Goal: Information Seeking & Learning: Learn about a topic

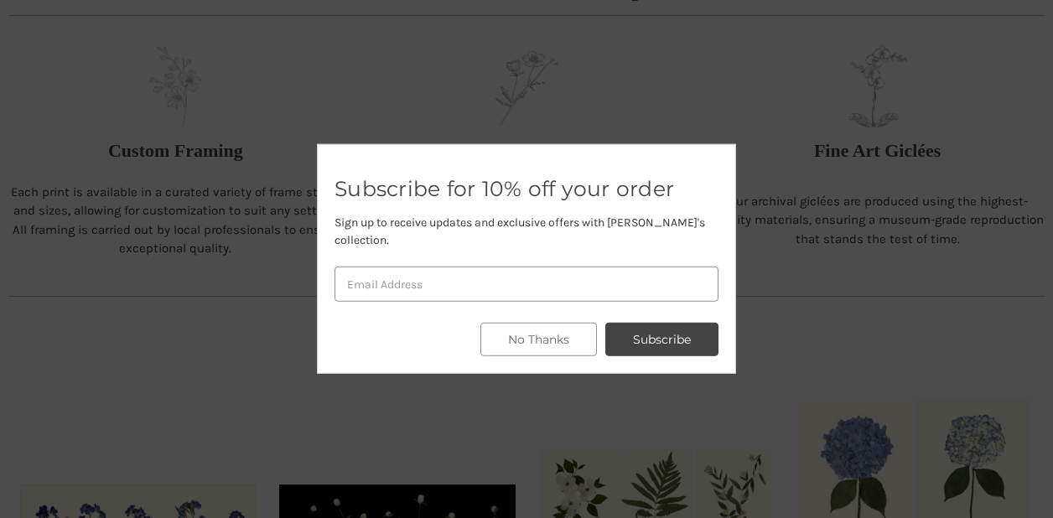
scroll to position [703, 0]
click at [542, 329] on button "No Thanks" at bounding box center [538, 340] width 117 height 34
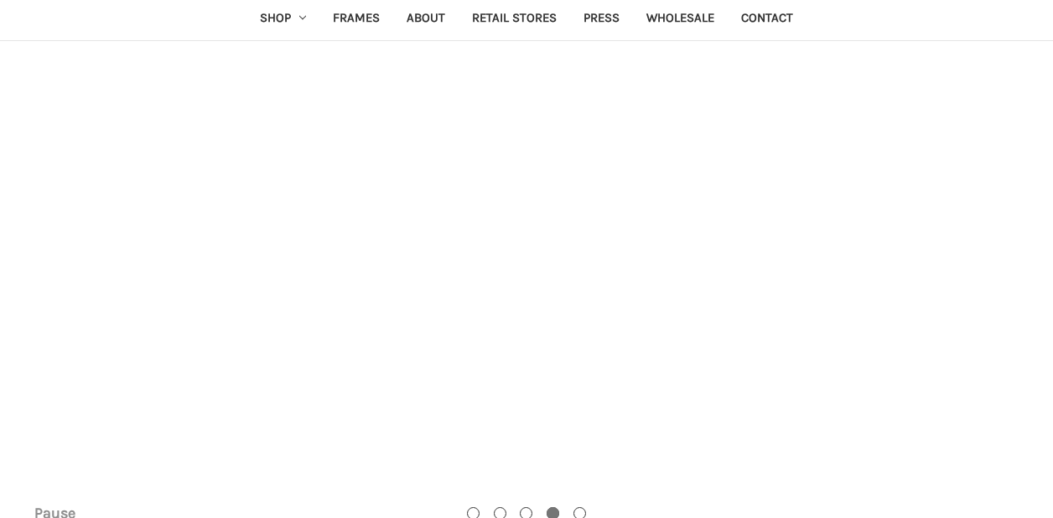
scroll to position [0, 0]
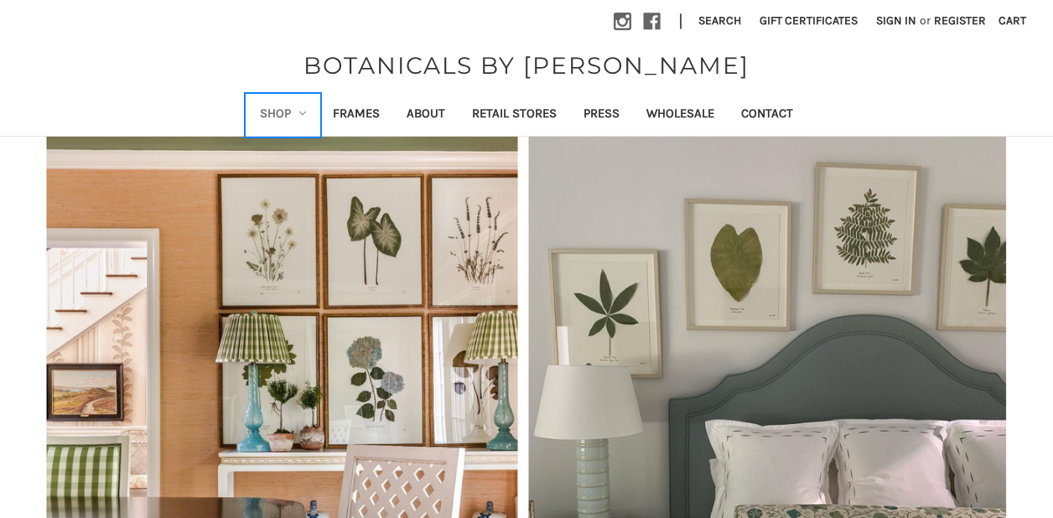
click at [298, 110] on link "Shop" at bounding box center [283, 115] width 74 height 41
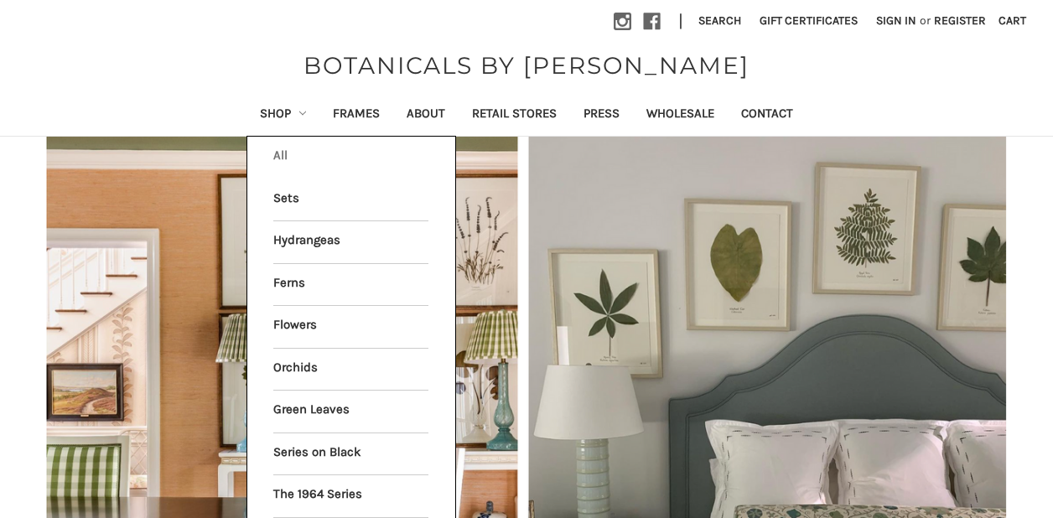
click at [279, 153] on link "All Shop" at bounding box center [350, 158] width 155 height 42
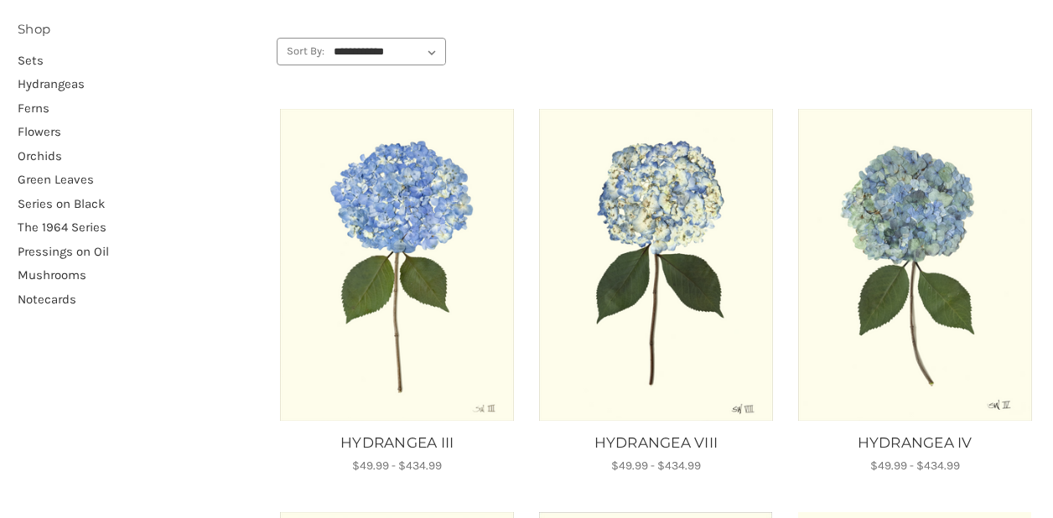
scroll to position [228, 0]
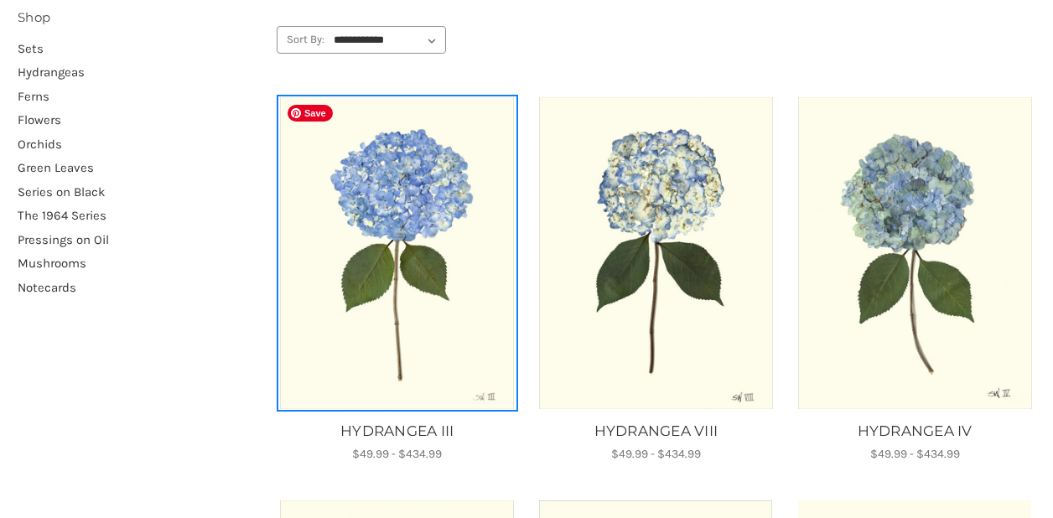
click at [400, 201] on img "HYDRANGEA III, Price range from $49.99 to $434.99\a\a" at bounding box center [397, 252] width 236 height 311
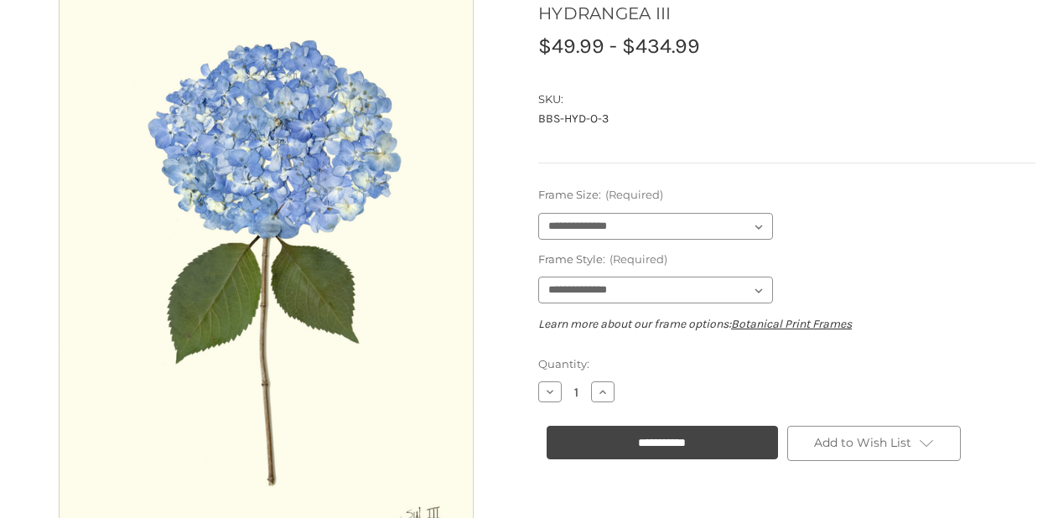
scroll to position [189, 0]
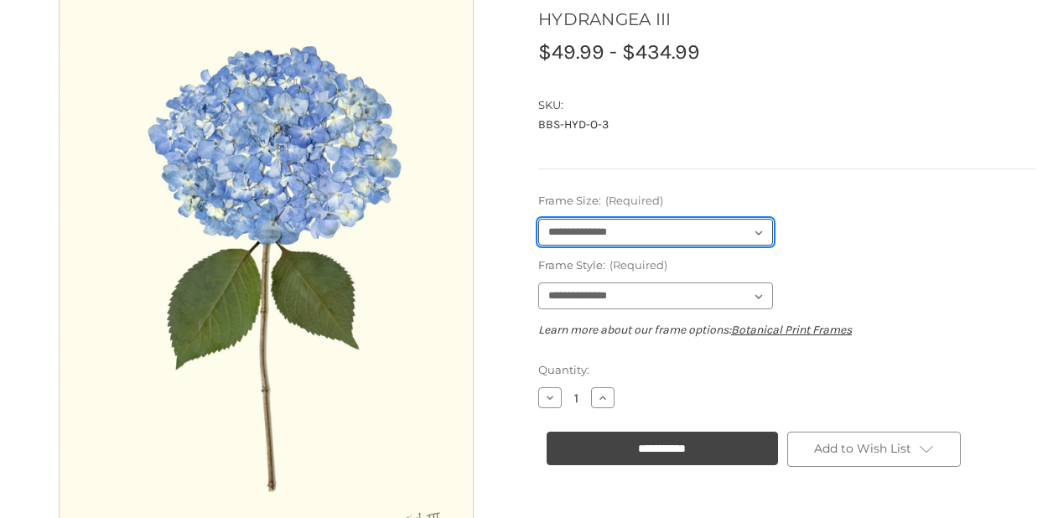
click at [595, 226] on select "**********" at bounding box center [655, 232] width 235 height 27
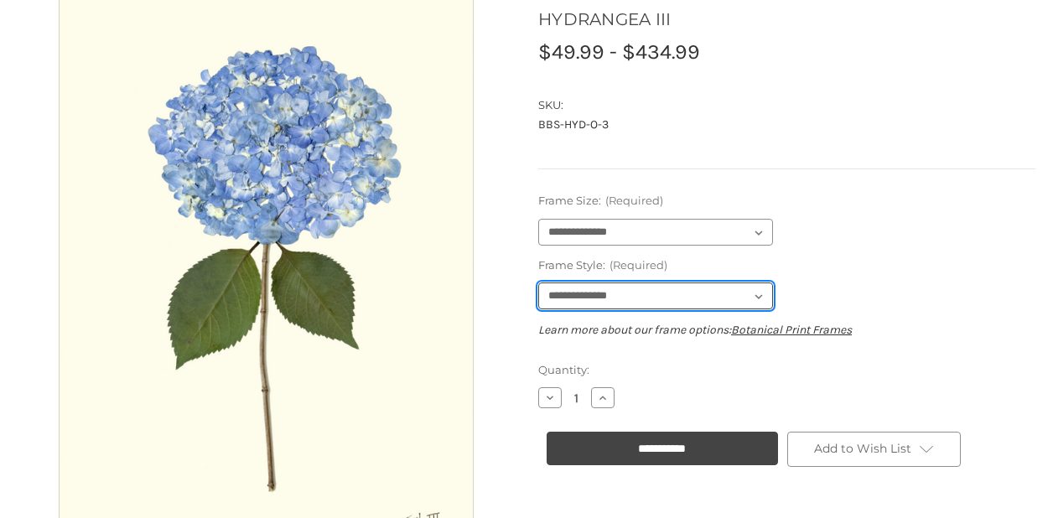
click at [594, 288] on select "**********" at bounding box center [655, 296] width 235 height 27
select select "****"
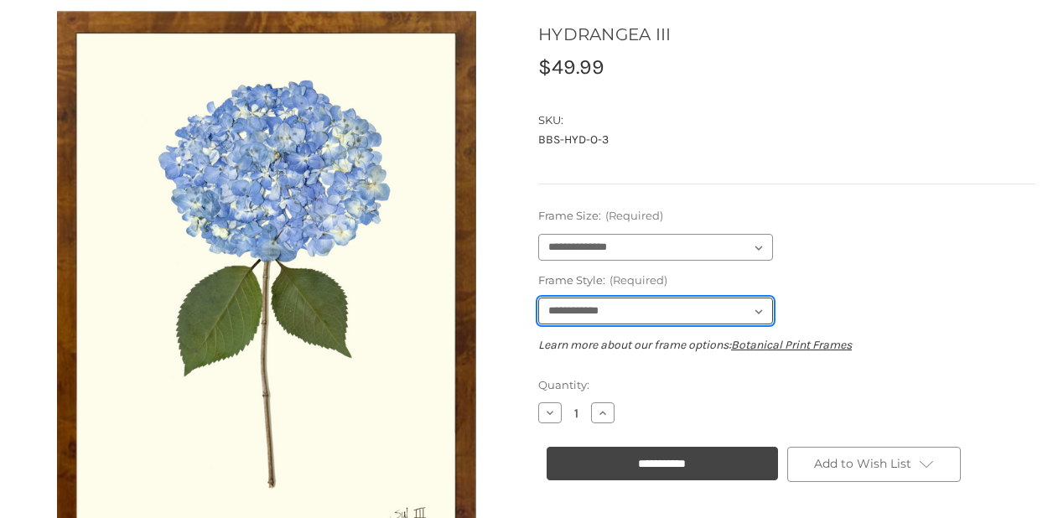
scroll to position [169, 0]
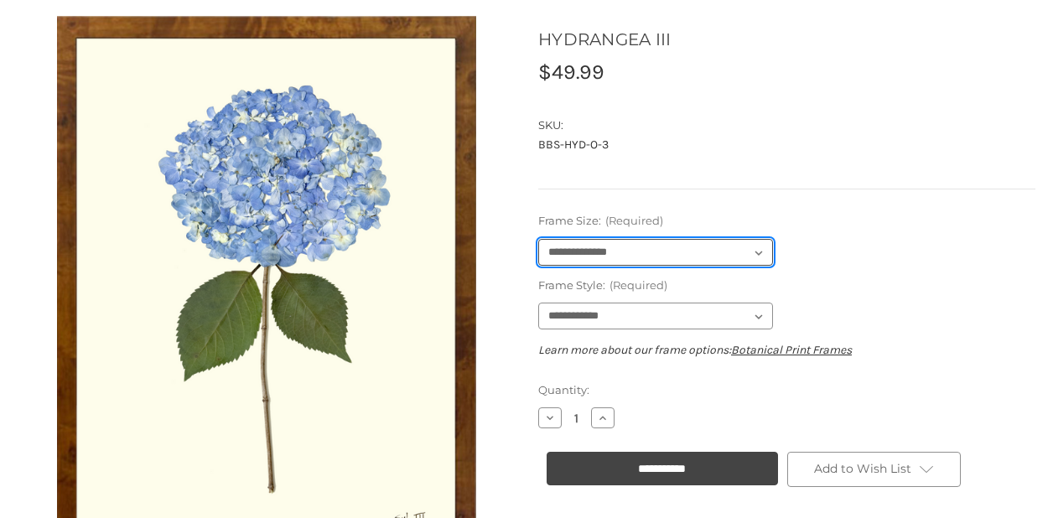
click at [588, 251] on select "**********" at bounding box center [655, 252] width 235 height 27
select select "****"
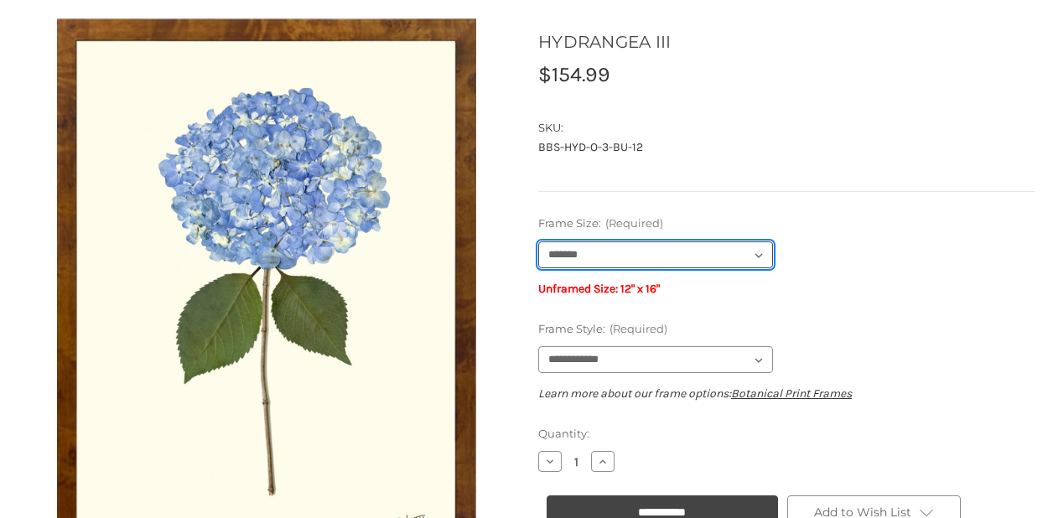
scroll to position [165, 0]
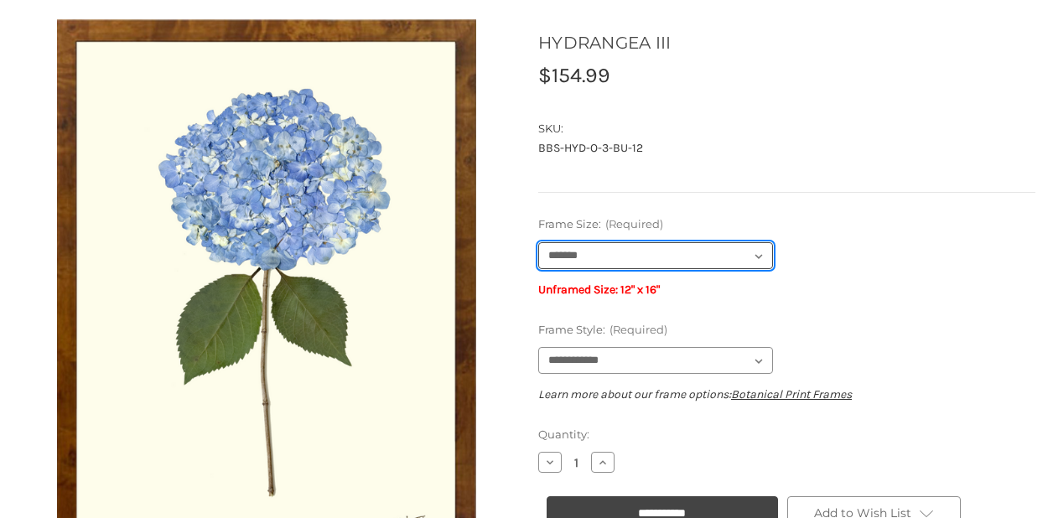
click at [759, 253] on select "**********" at bounding box center [655, 255] width 235 height 27
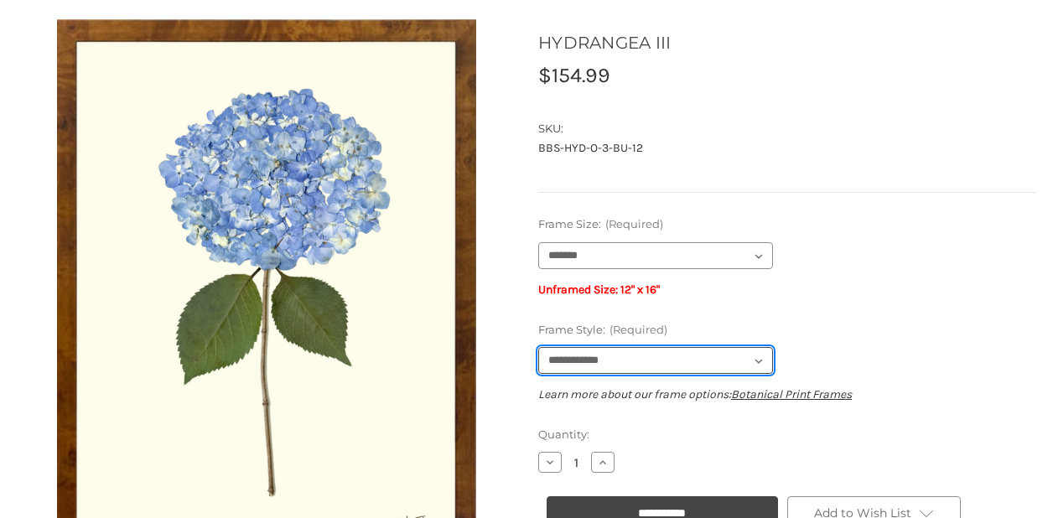
click at [760, 362] on select "**********" at bounding box center [655, 360] width 235 height 27
click at [764, 356] on select "**********" at bounding box center [655, 360] width 235 height 27
select select "****"
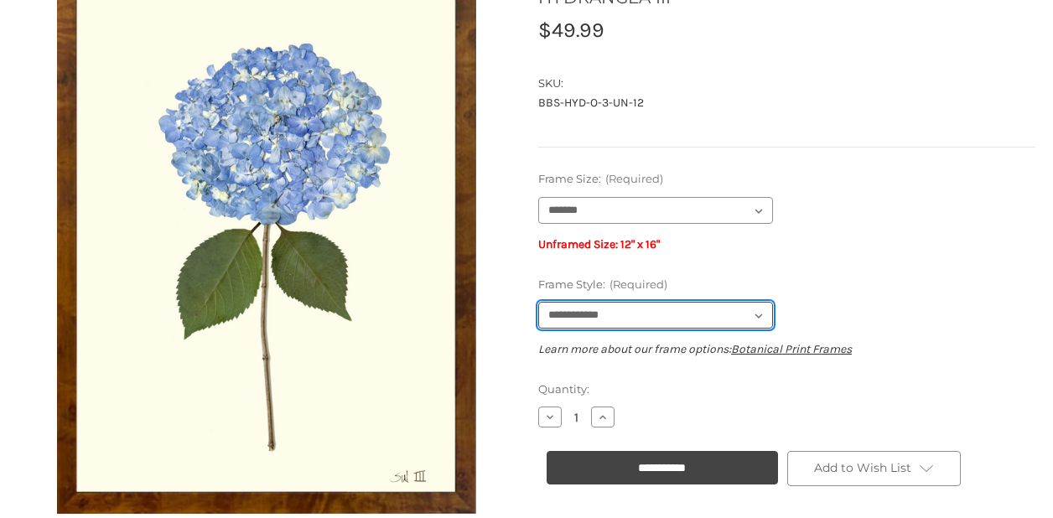
scroll to position [215, 0]
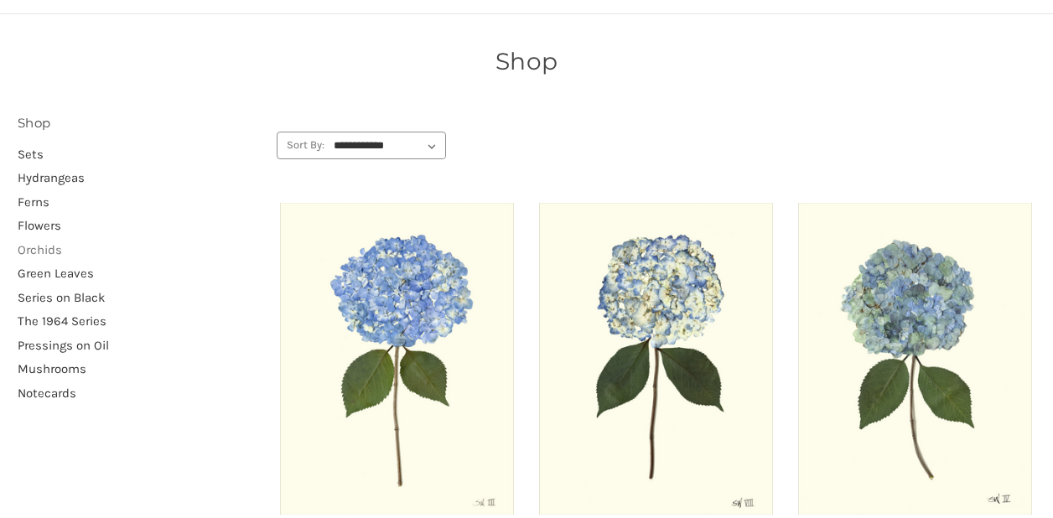
scroll to position [124, 0]
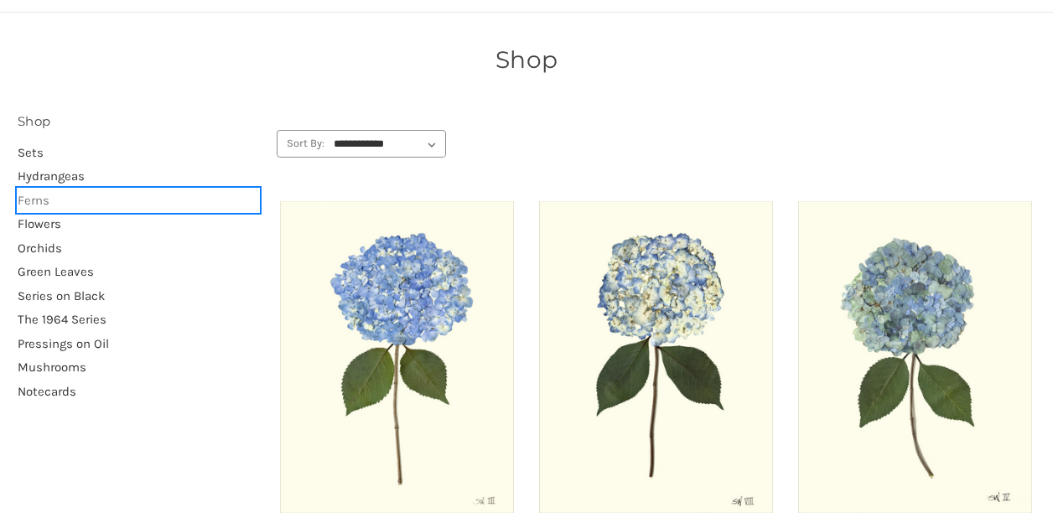
click at [30, 202] on link "Ferns" at bounding box center [138, 201] width 241 height 24
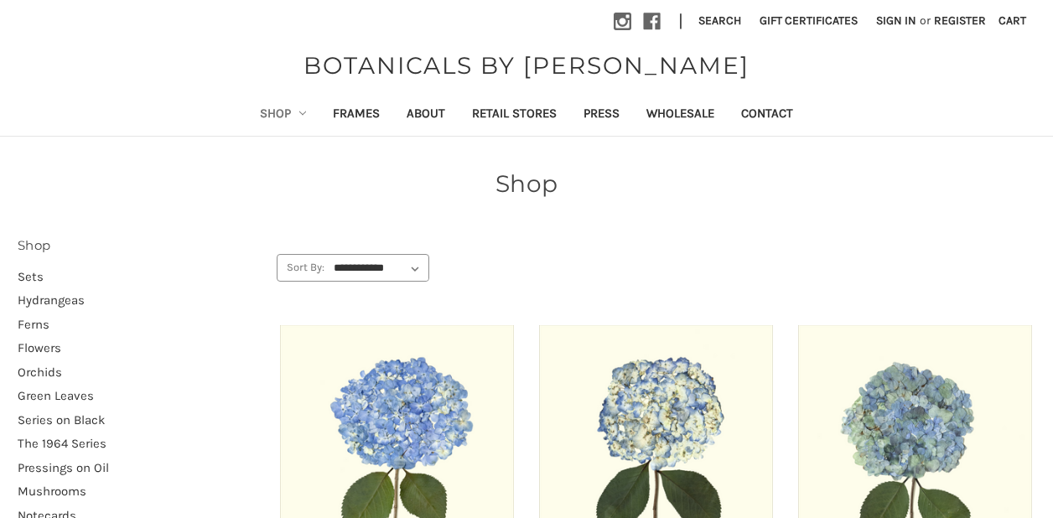
scroll to position [124, 0]
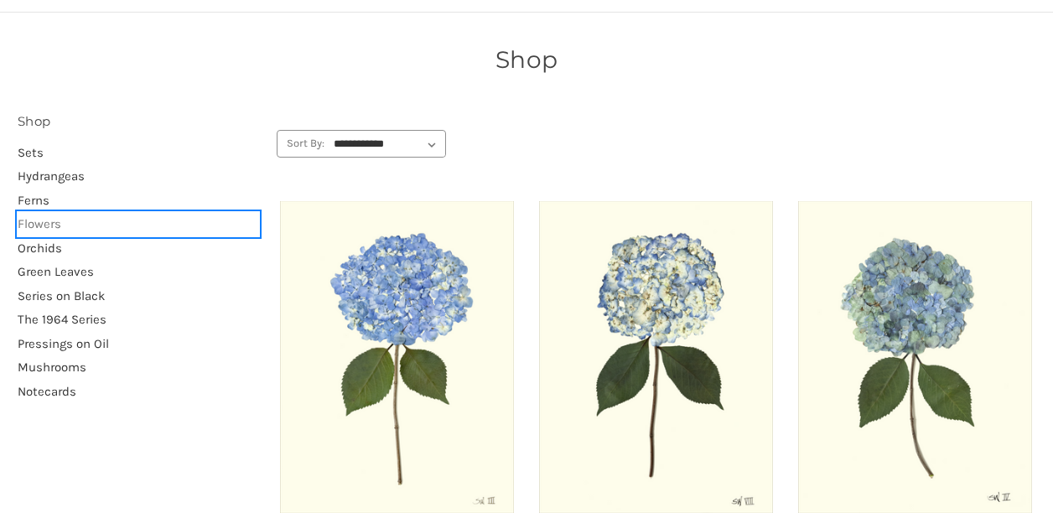
click at [49, 221] on link "Flowers" at bounding box center [138, 224] width 241 height 24
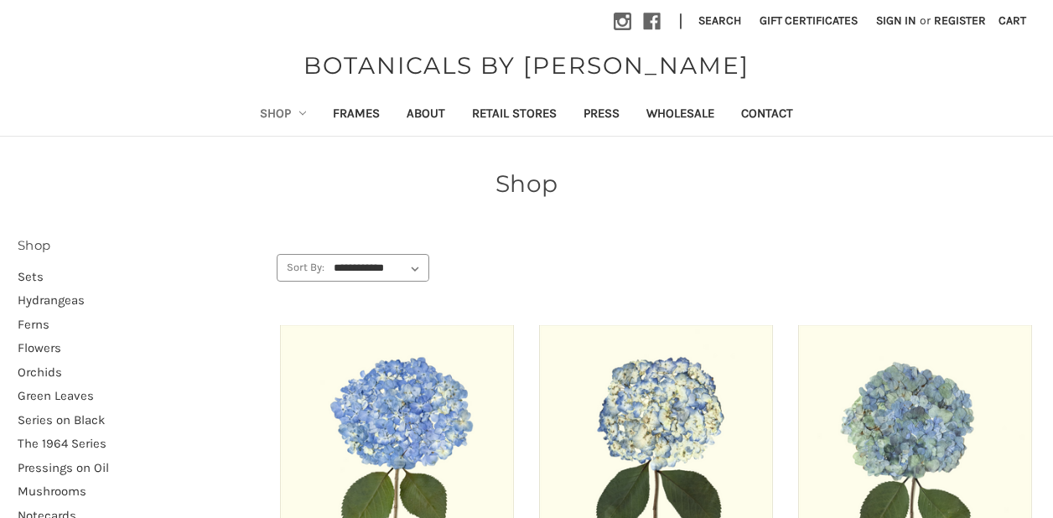
scroll to position [124, 0]
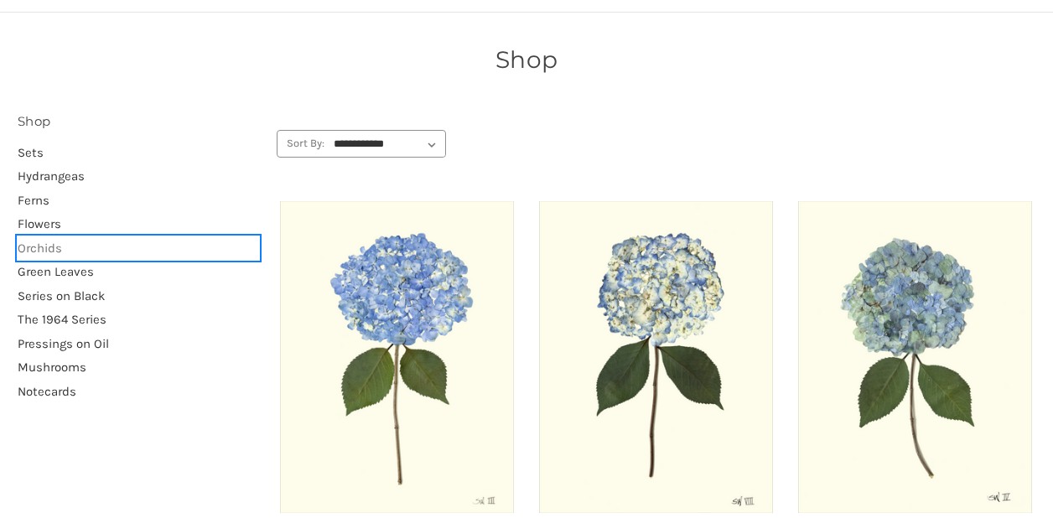
click at [54, 247] on link "Orchids" at bounding box center [138, 248] width 241 height 24
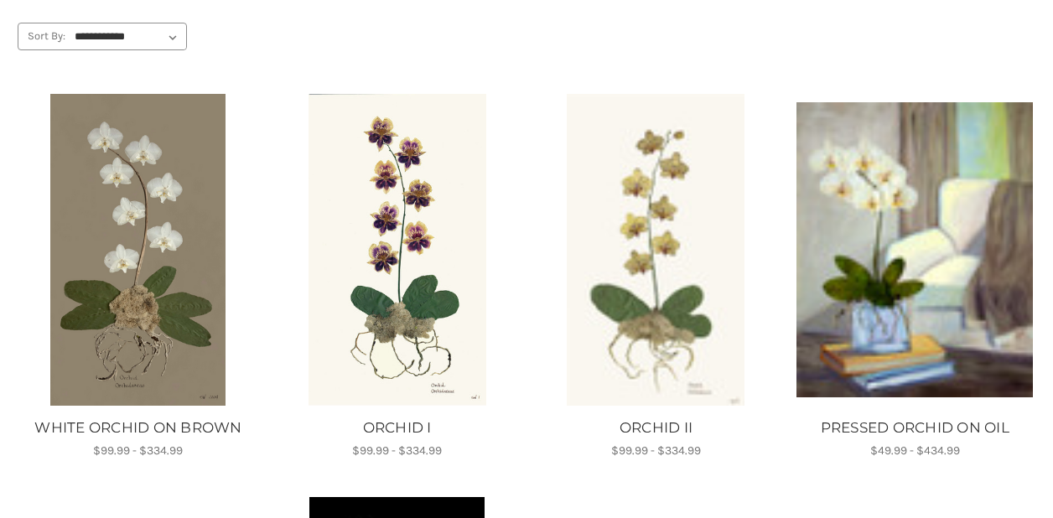
scroll to position [234, 0]
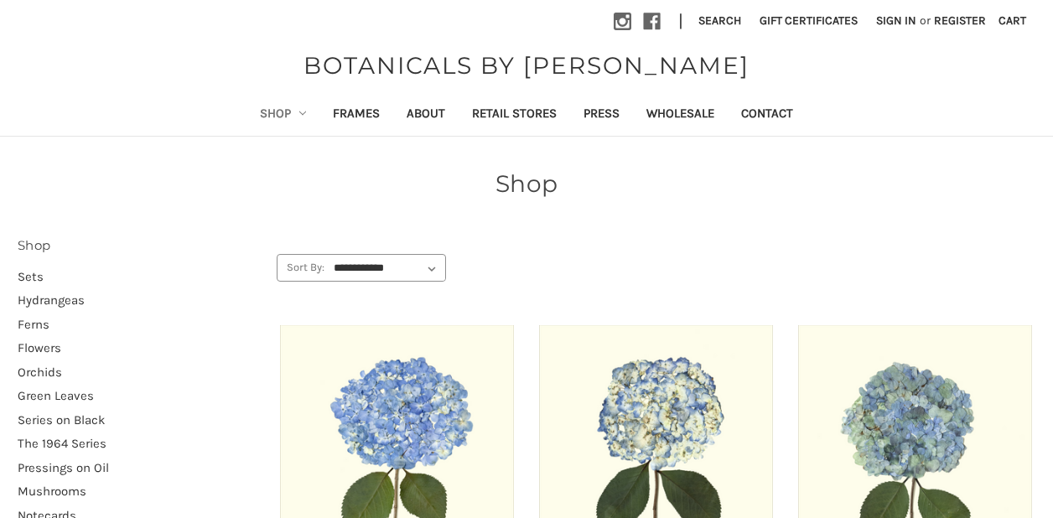
scroll to position [124, 0]
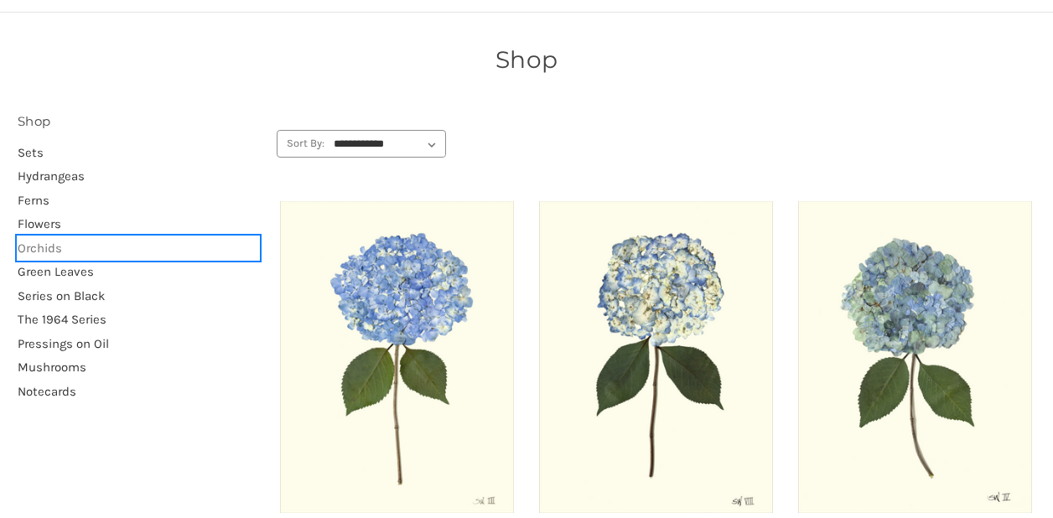
click at [54, 245] on link "Orchids" at bounding box center [138, 248] width 241 height 24
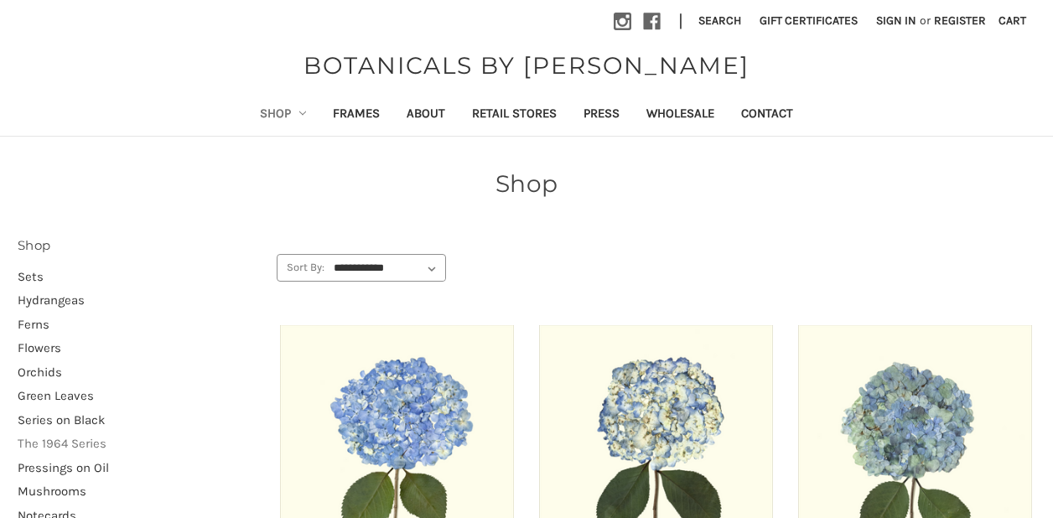
scroll to position [124, 0]
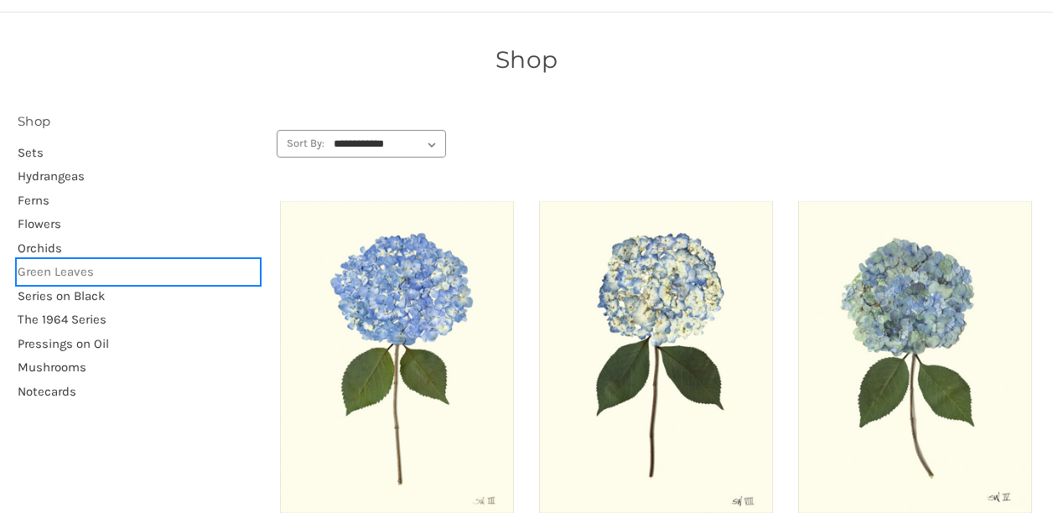
click at [42, 271] on link "Green Leaves" at bounding box center [138, 272] width 241 height 24
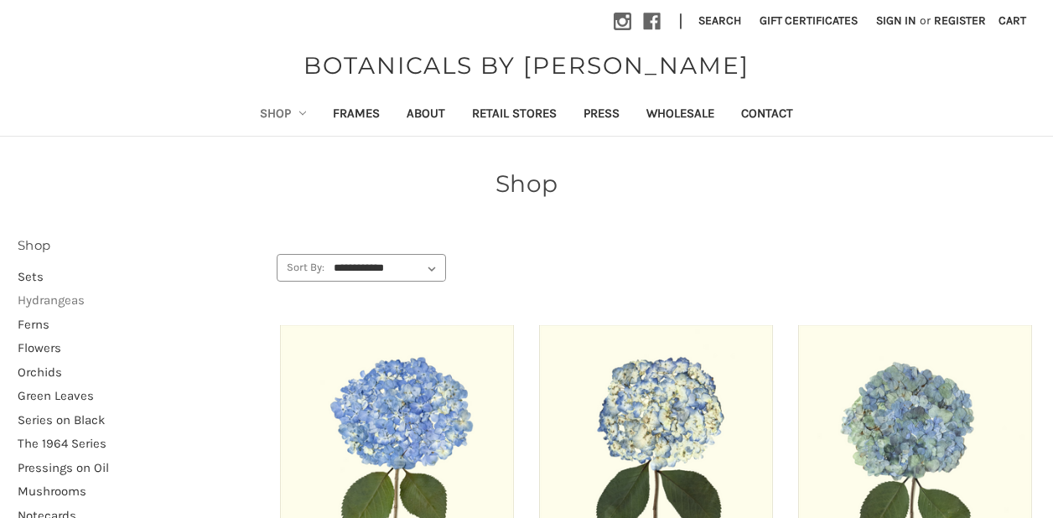
scroll to position [124, 0]
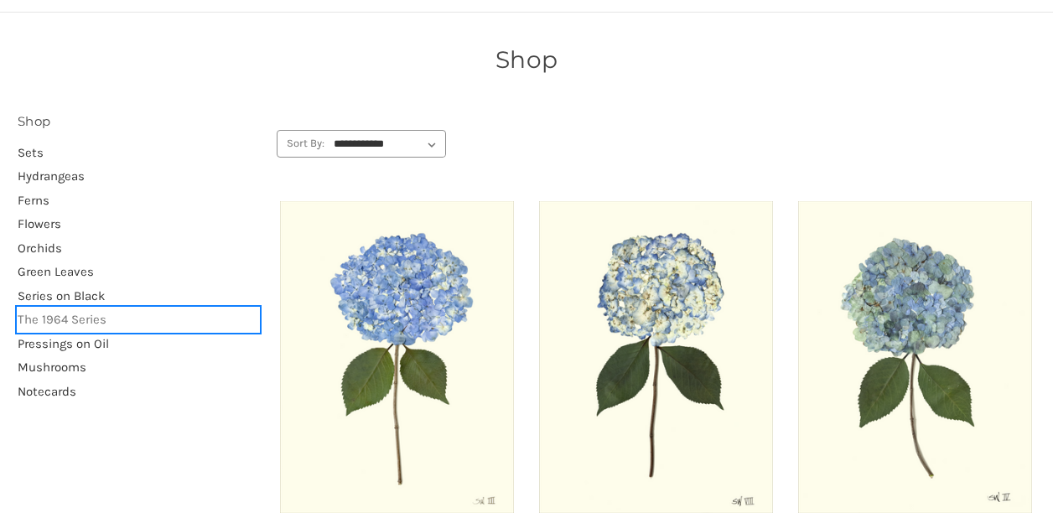
click at [89, 320] on link "The 1964 Series" at bounding box center [138, 320] width 241 height 24
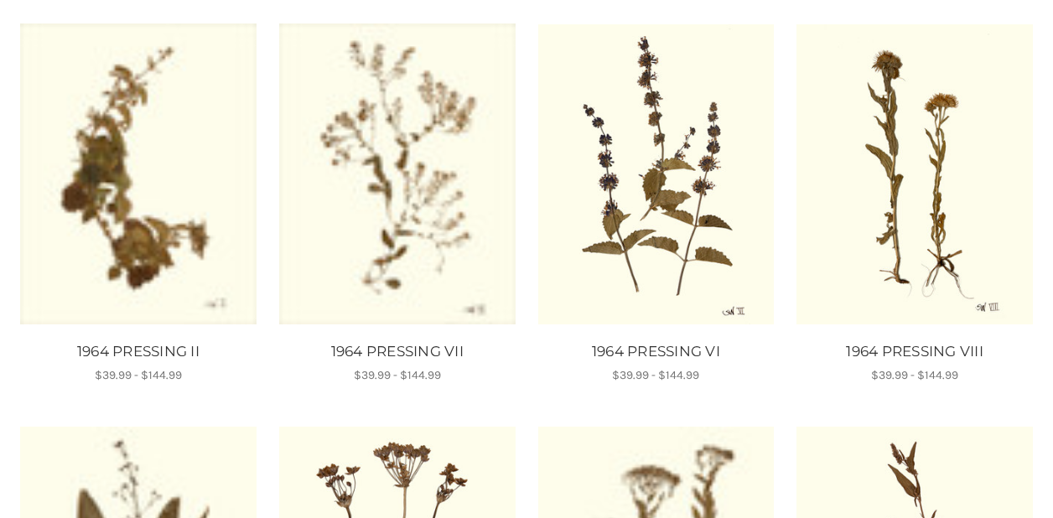
scroll to position [724, 0]
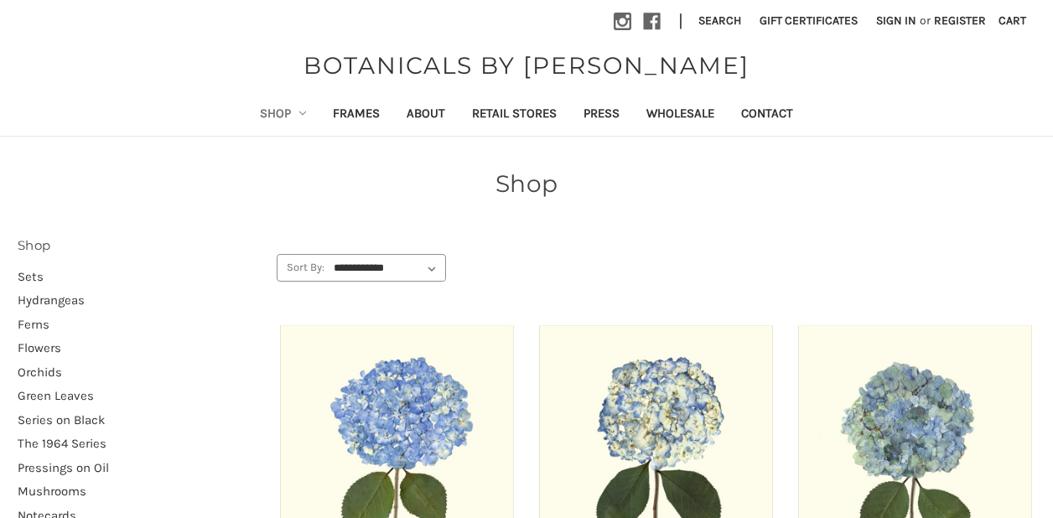
scroll to position [124, 0]
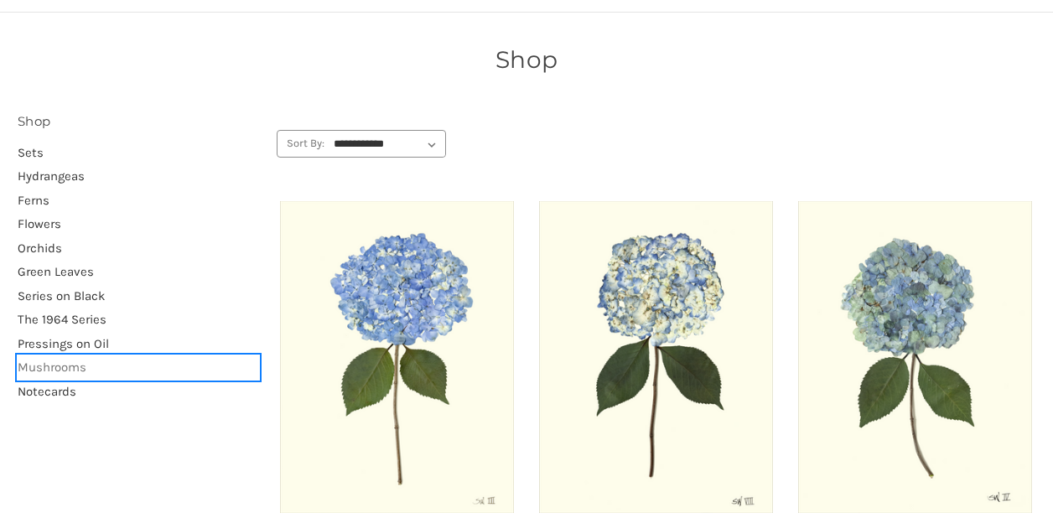
click at [58, 368] on link "Mushrooms" at bounding box center [138, 367] width 241 height 24
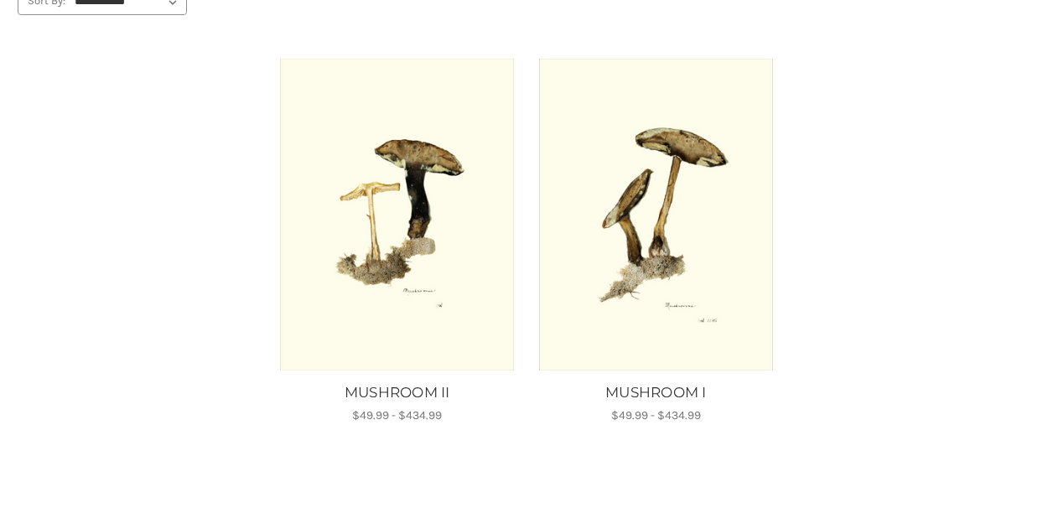
scroll to position [268, 0]
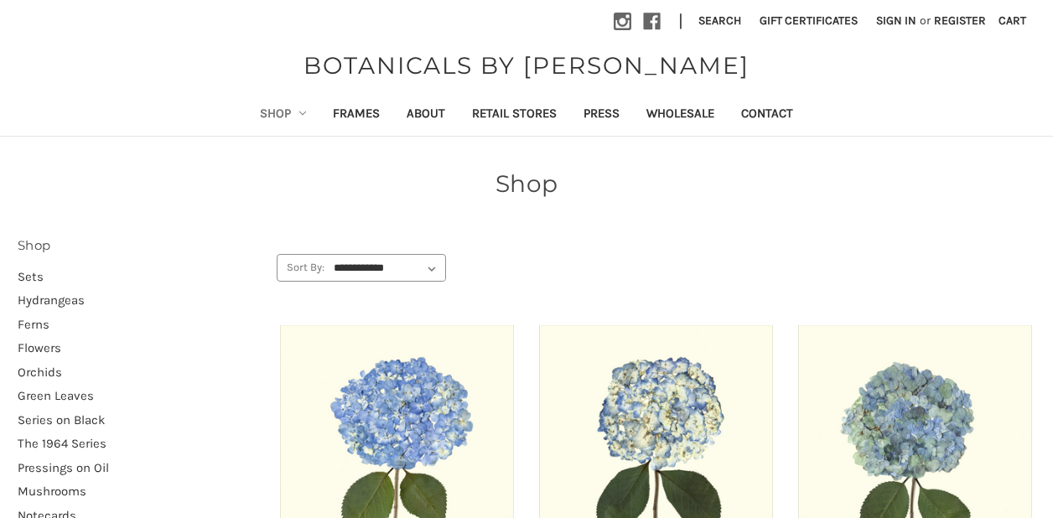
scroll to position [124, 0]
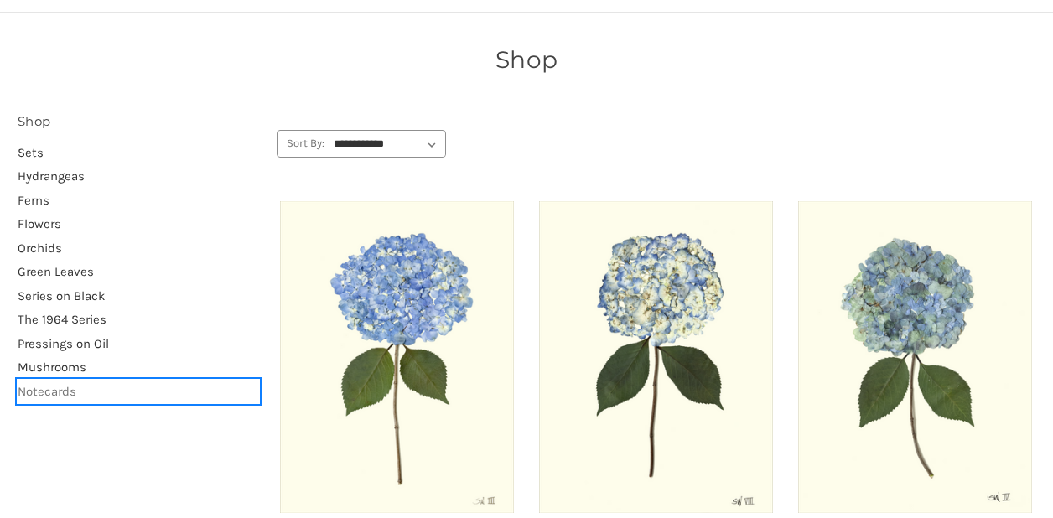
click at [65, 383] on link "Notecards" at bounding box center [138, 392] width 241 height 24
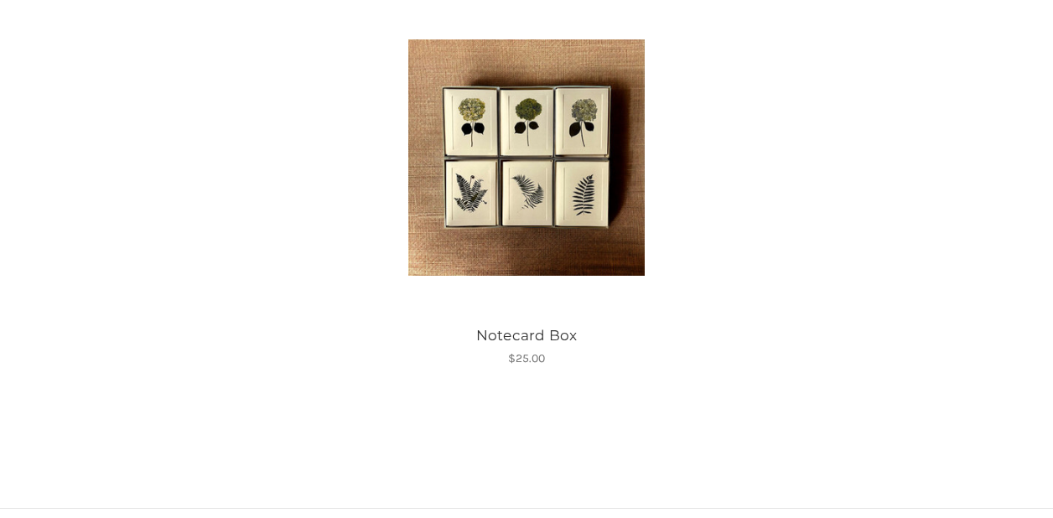
scroll to position [324, 0]
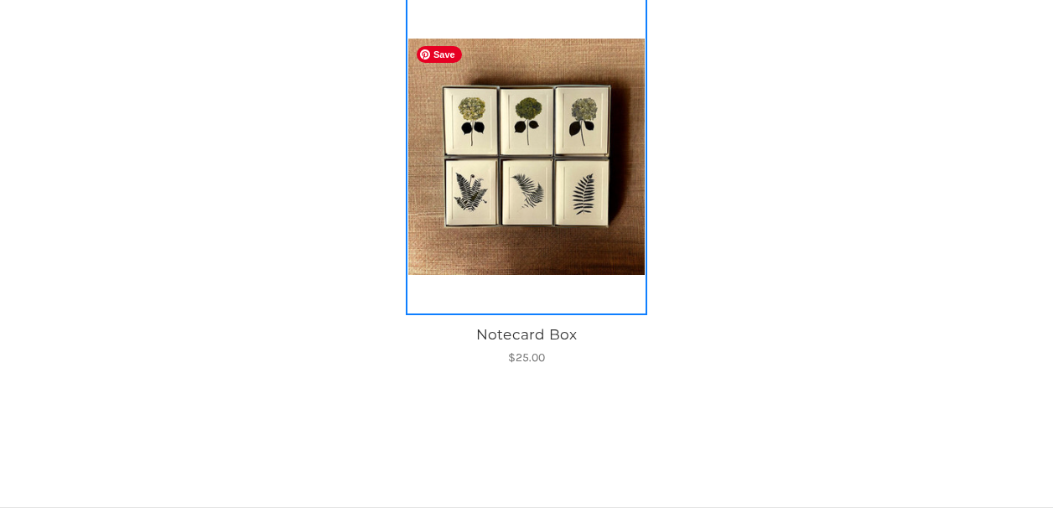
click at [505, 145] on img "Notecard Box, $25.00\a\a" at bounding box center [526, 157] width 236 height 236
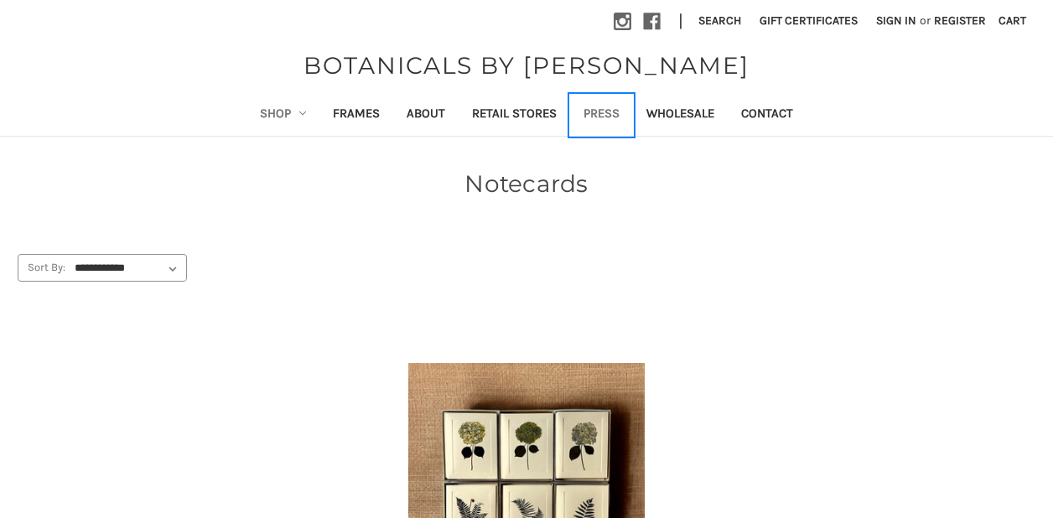
click at [608, 118] on link "Press" at bounding box center [601, 115] width 63 height 41
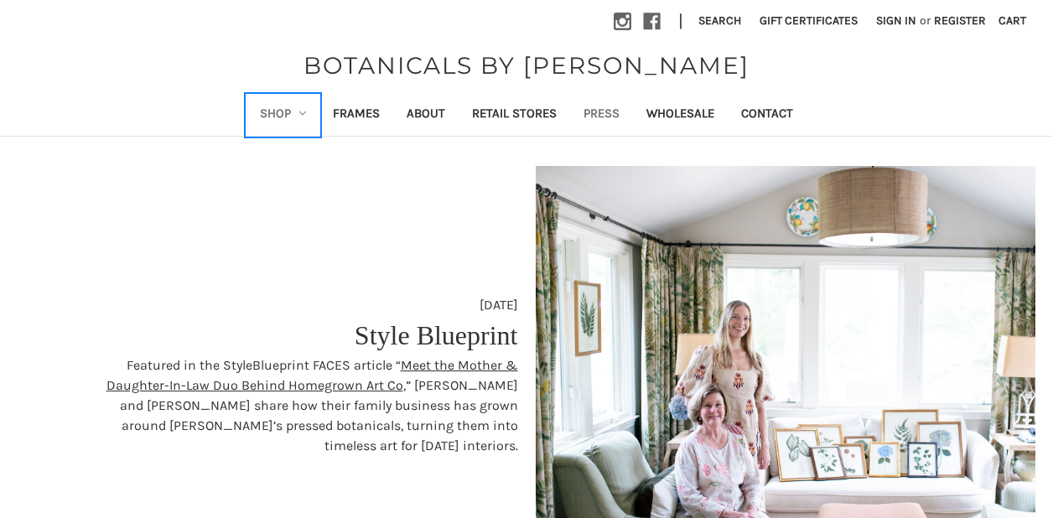
click at [271, 109] on link "Shop" at bounding box center [283, 115] width 74 height 41
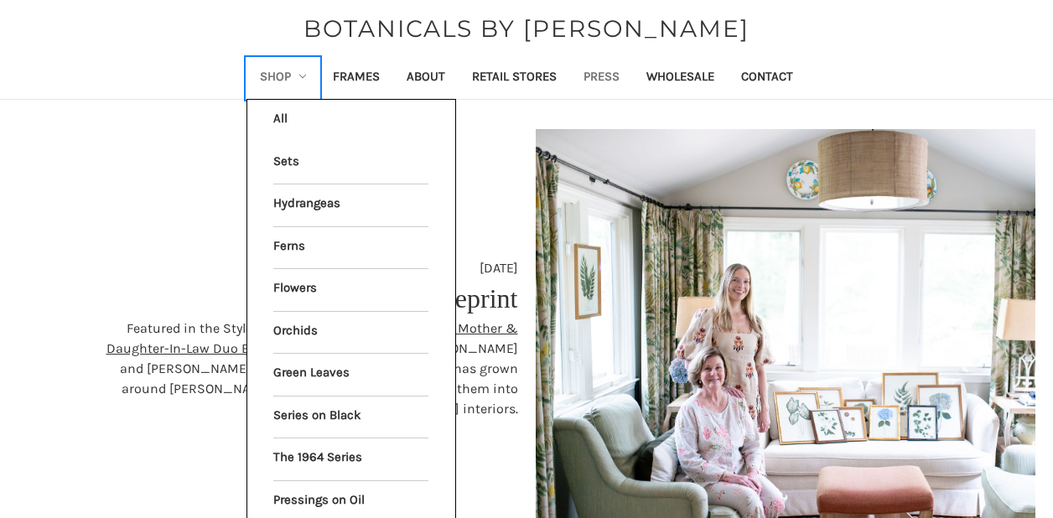
scroll to position [30, 0]
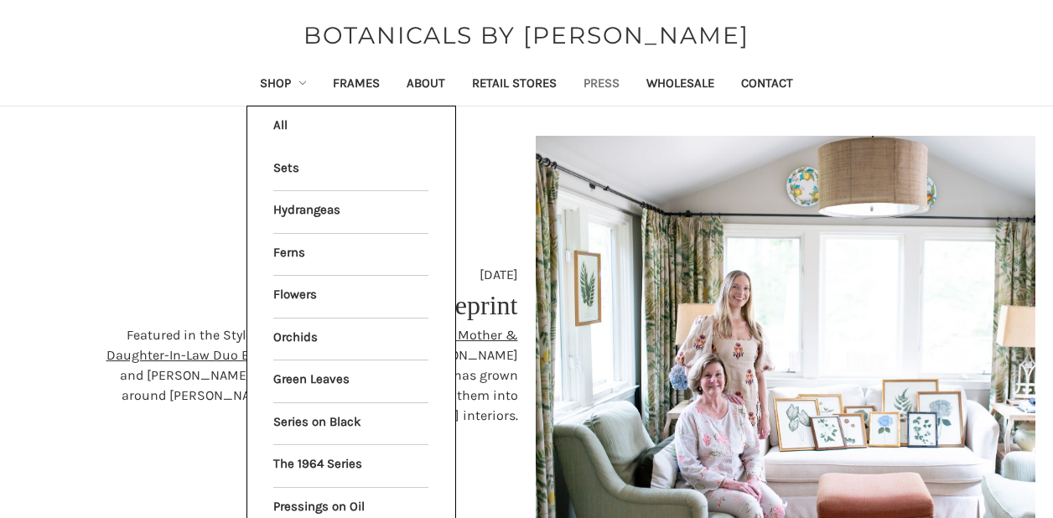
click at [283, 137] on li "All Shop" at bounding box center [351, 127] width 173 height 42
click at [279, 129] on link "All Shop" at bounding box center [350, 127] width 155 height 42
